Goal: Communication & Community: Answer question/provide support

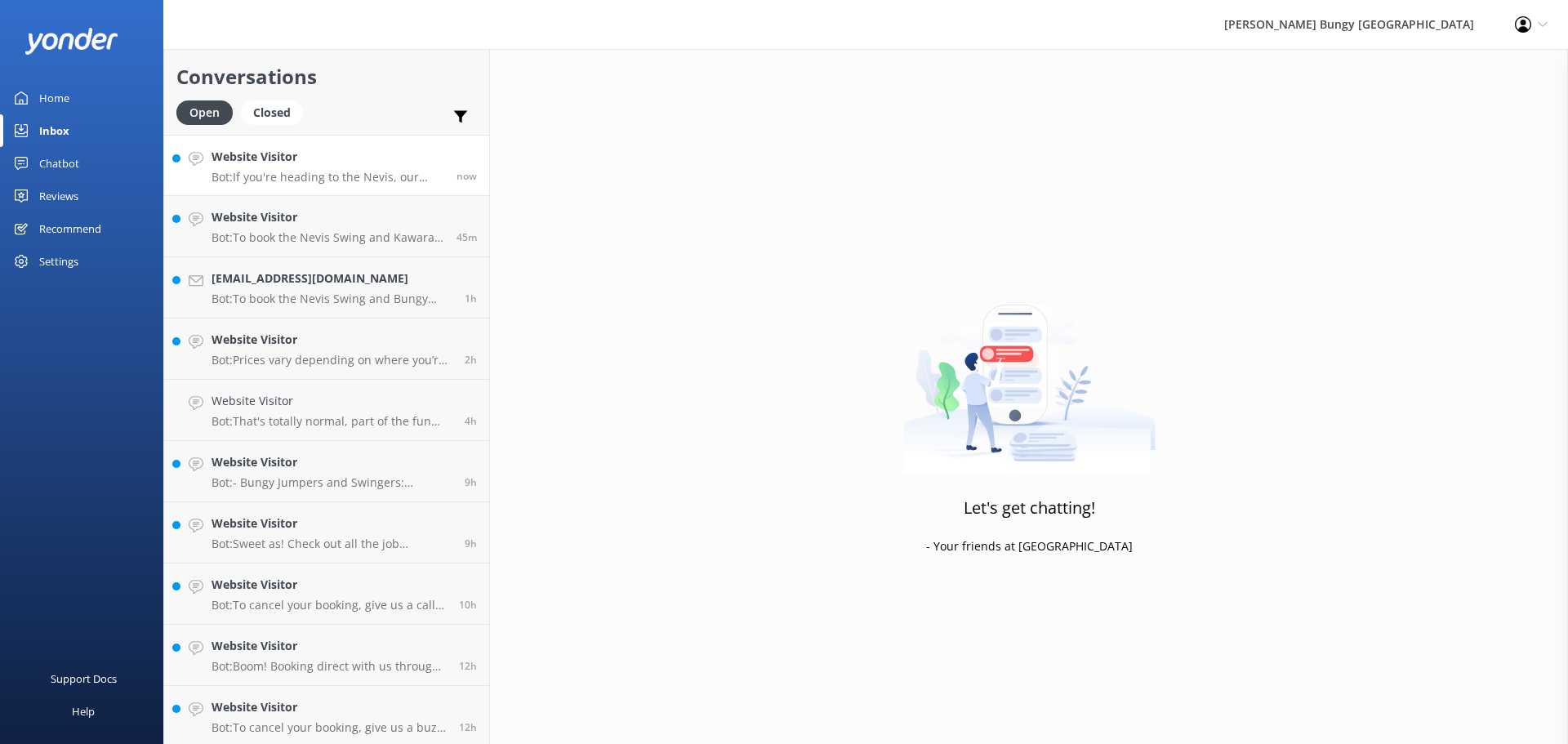
click at [342, 181] on p "Bot: If you're heading to the Nevis, our transport is compulsory. You can drive…" at bounding box center [328, 176] width 233 height 15
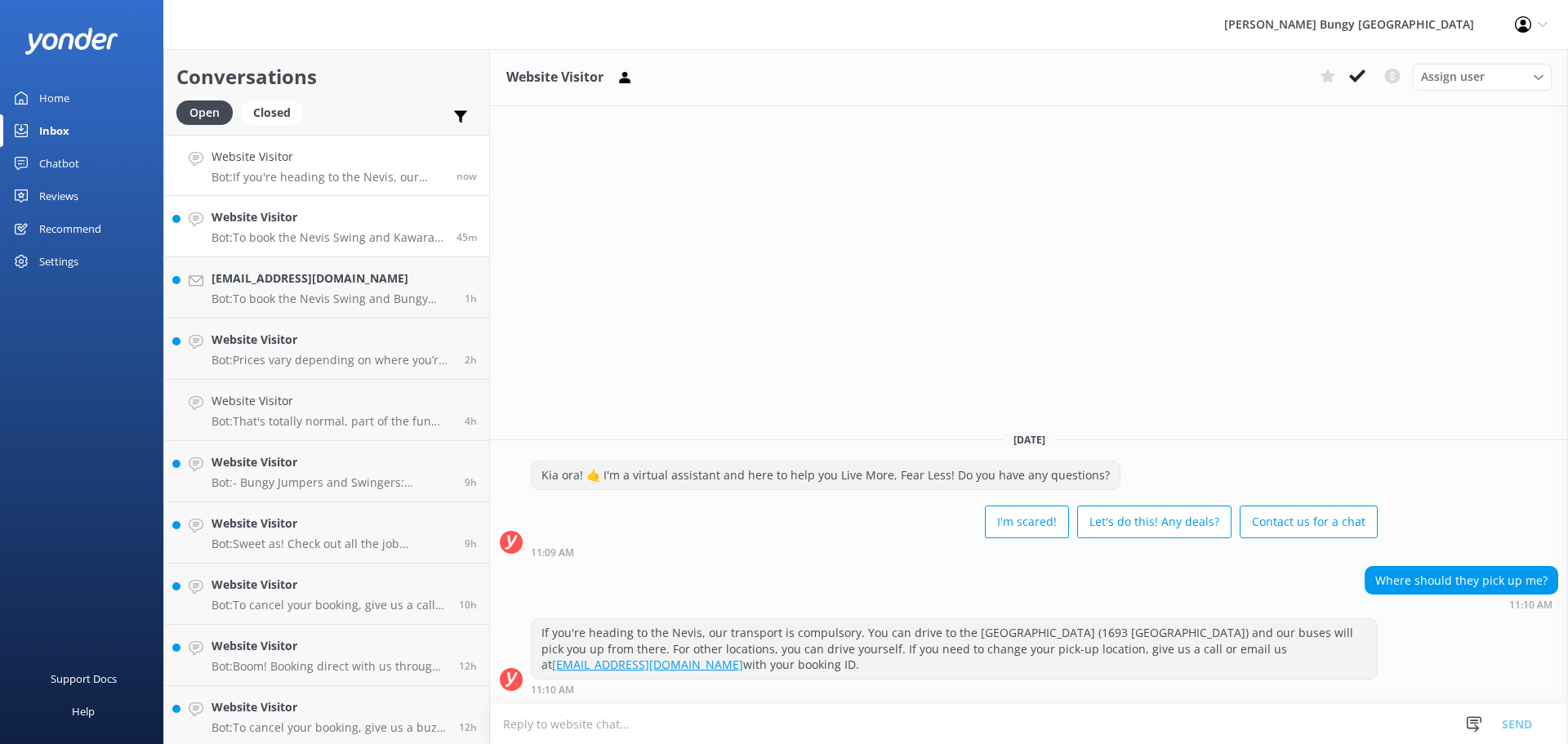
click at [311, 249] on link "Website Visitor Bot: To book the Nevis Swing and Kawarau Bungy combo, jump on o…" at bounding box center [327, 226] width 325 height 61
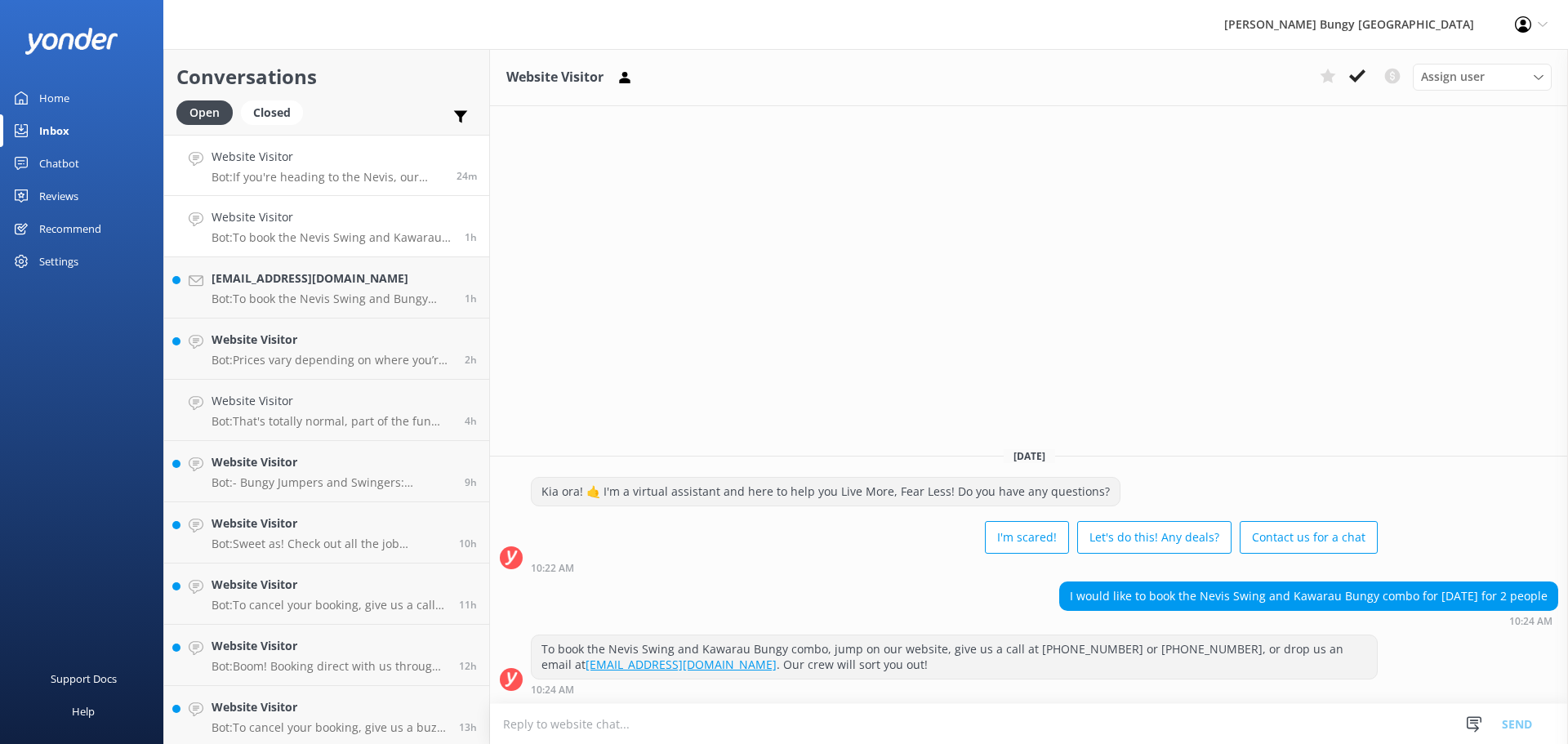
click at [273, 185] on link "Website Visitor Bot: If you're heading to the [GEOGRAPHIC_DATA], our transport …" at bounding box center [327, 164] width 325 height 61
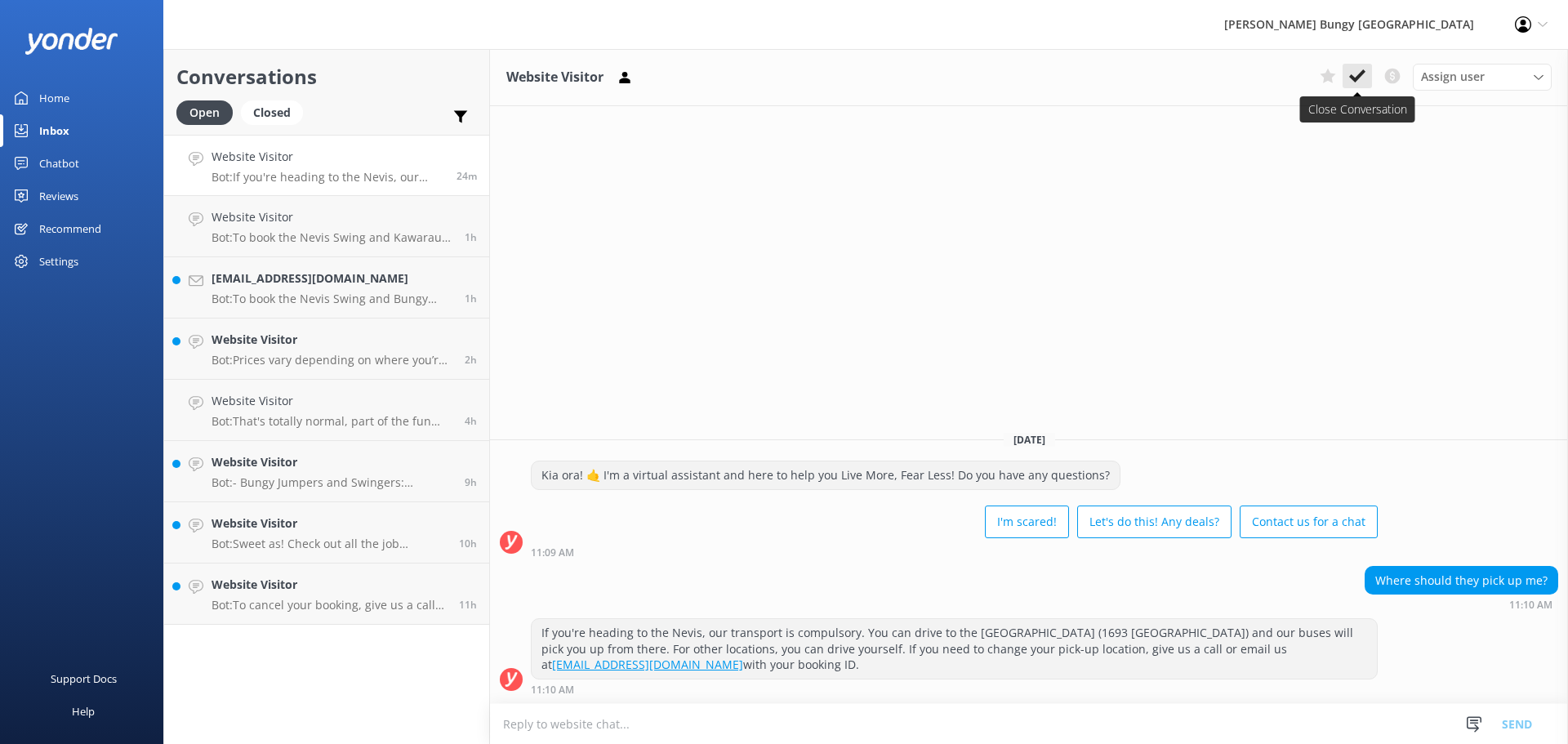
click at [1361, 73] on use at bounding box center [1357, 76] width 16 height 13
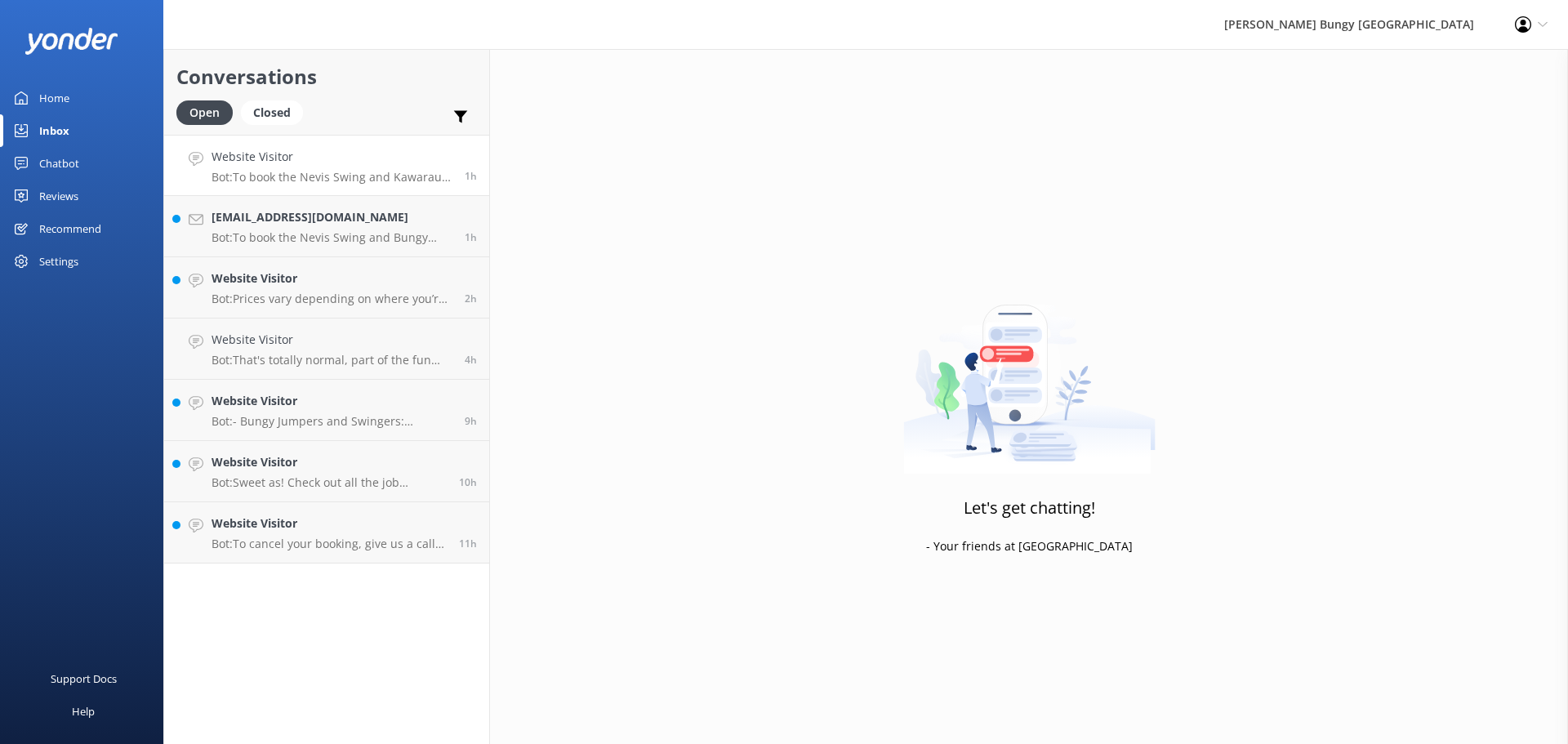
click at [376, 184] on link "Website Visitor Bot: To book the Nevis Swing and Kawarau Bungy combo, jump on o…" at bounding box center [327, 164] width 325 height 61
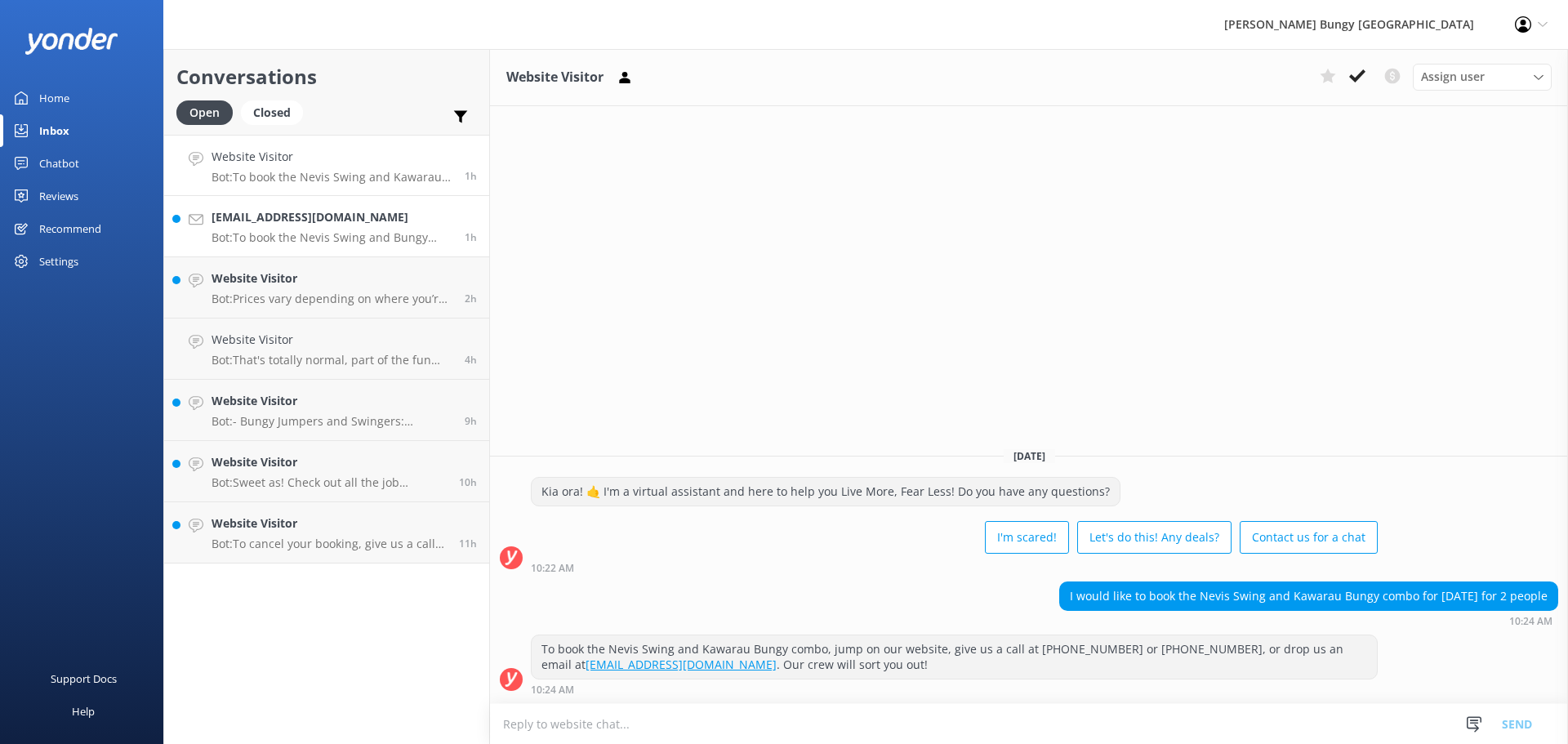
click at [244, 233] on p "Bot: To book the Nevis Swing and Bungy combo, please visit our website or conta…" at bounding box center [332, 237] width 241 height 15
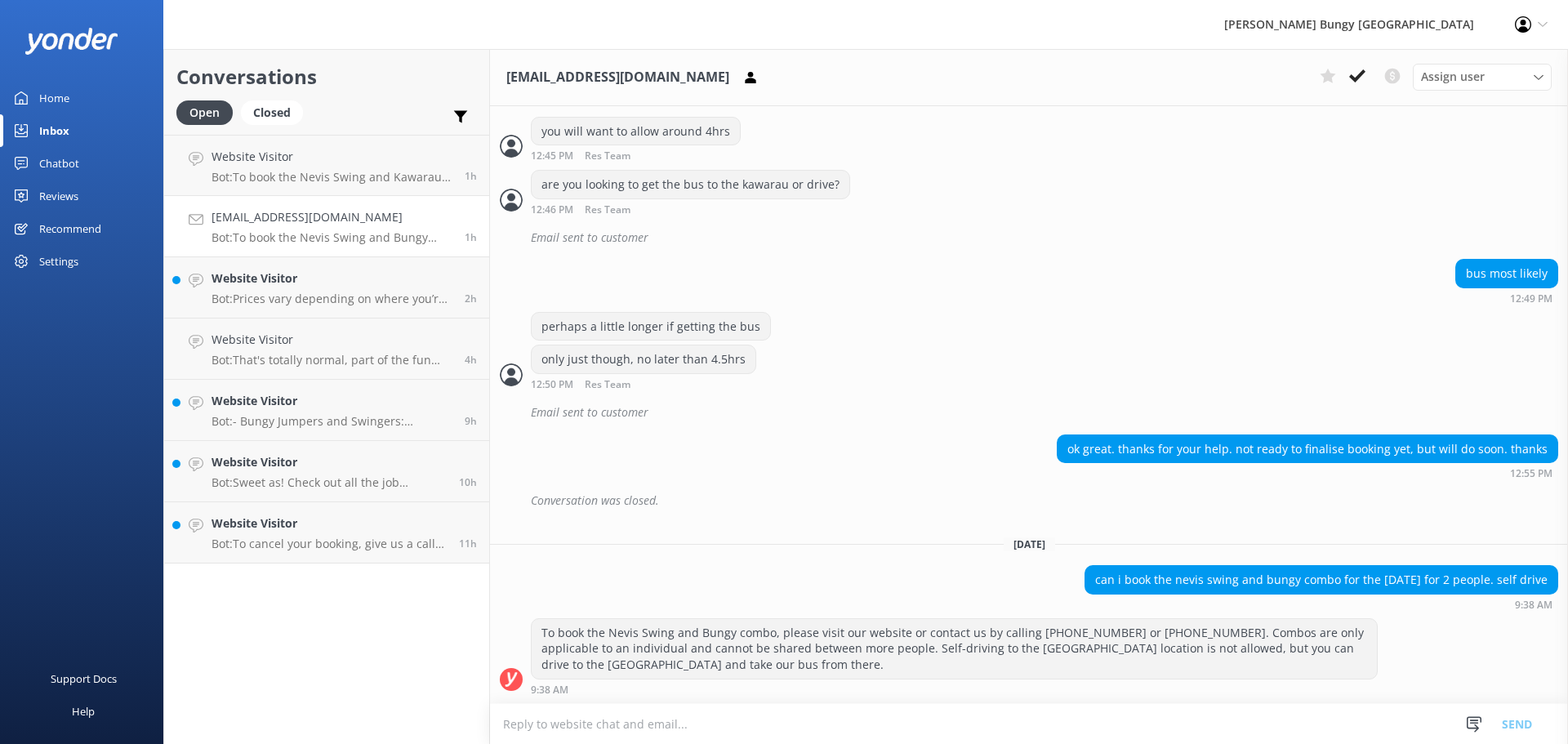
scroll to position [1000, 0]
